Goal: Transaction & Acquisition: Purchase product/service

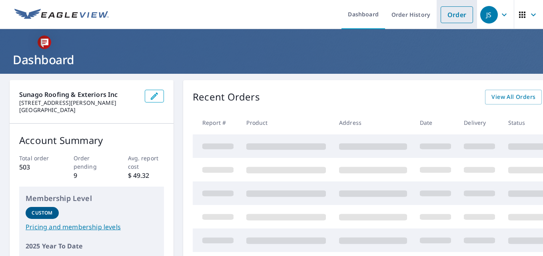
click at [450, 11] on link "Order" at bounding box center [456, 14] width 32 height 17
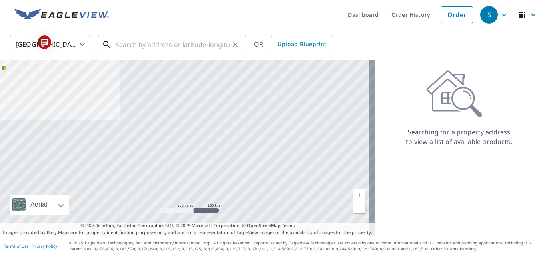
click at [176, 44] on input "text" at bounding box center [172, 45] width 114 height 22
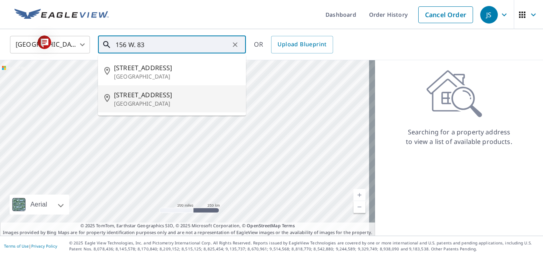
click at [151, 105] on p "[GEOGRAPHIC_DATA]" at bounding box center [176, 104] width 125 height 8
type input "[STREET_ADDRESS]"
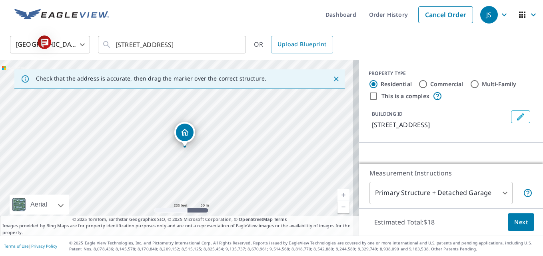
click at [337, 195] on link "Current Level 17, Zoom In" at bounding box center [343, 195] width 12 height 12
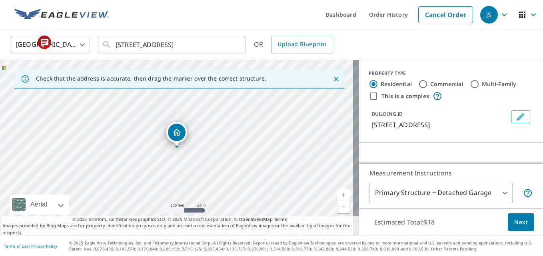
click at [337, 195] on link "Current Level 18, Zoom In" at bounding box center [343, 195] width 12 height 12
click at [337, 195] on link "Current Level 19, Zoom In" at bounding box center [343, 195] width 12 height 12
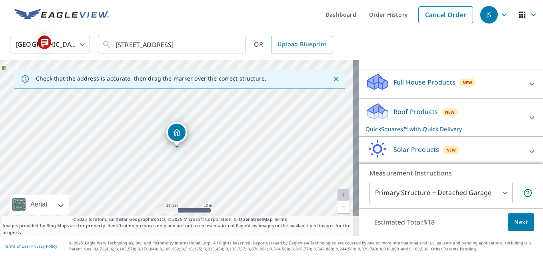
scroll to position [89, 0]
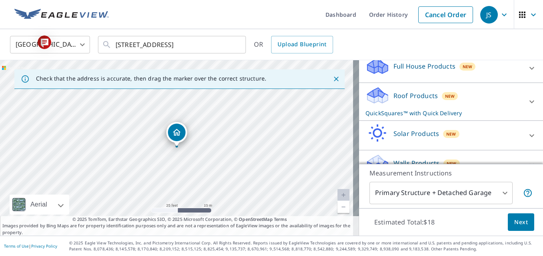
click at [529, 101] on icon at bounding box center [531, 102] width 5 height 3
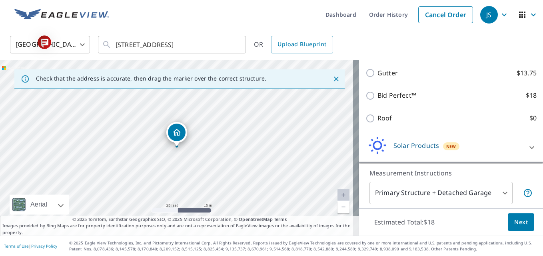
scroll to position [201, 0]
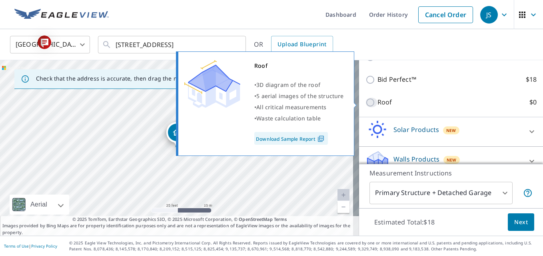
click at [365, 102] on input "Roof $0" at bounding box center [371, 103] width 12 height 10
checkbox input "true"
type input "3"
checkbox input "false"
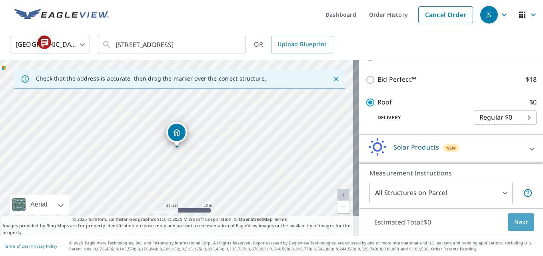
click at [514, 220] on span "Next" at bounding box center [521, 223] width 14 height 10
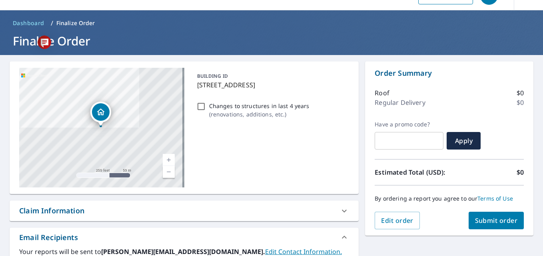
scroll to position [3, 0]
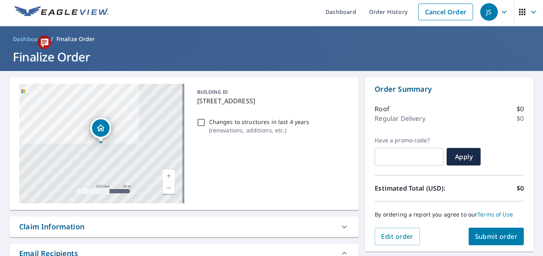
click at [487, 237] on span "Submit order" at bounding box center [496, 237] width 43 height 9
checkbox input "true"
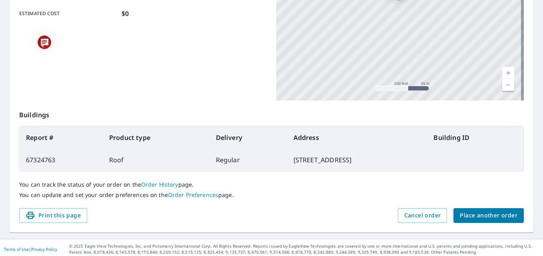
scroll to position [214, 0]
